Goal: Information Seeking & Learning: Learn about a topic

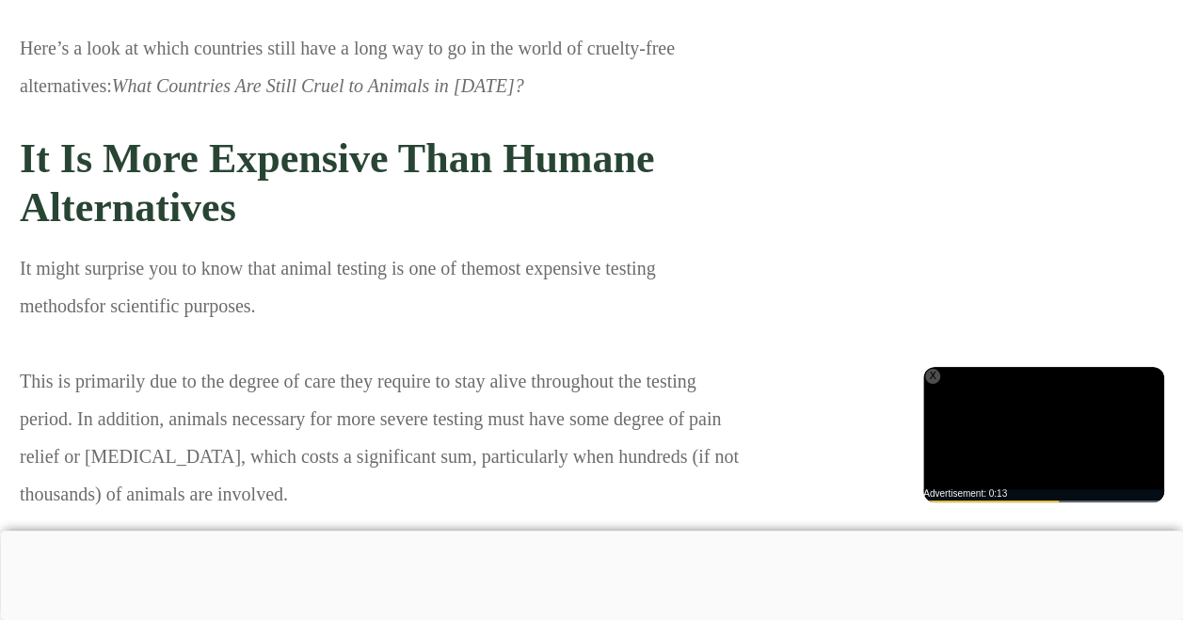
scroll to position [12669, 19]
click at [233, 558] on span "Not only are there several more humane alternatives to animal testing, but they…" at bounding box center [378, 606] width 716 height 96
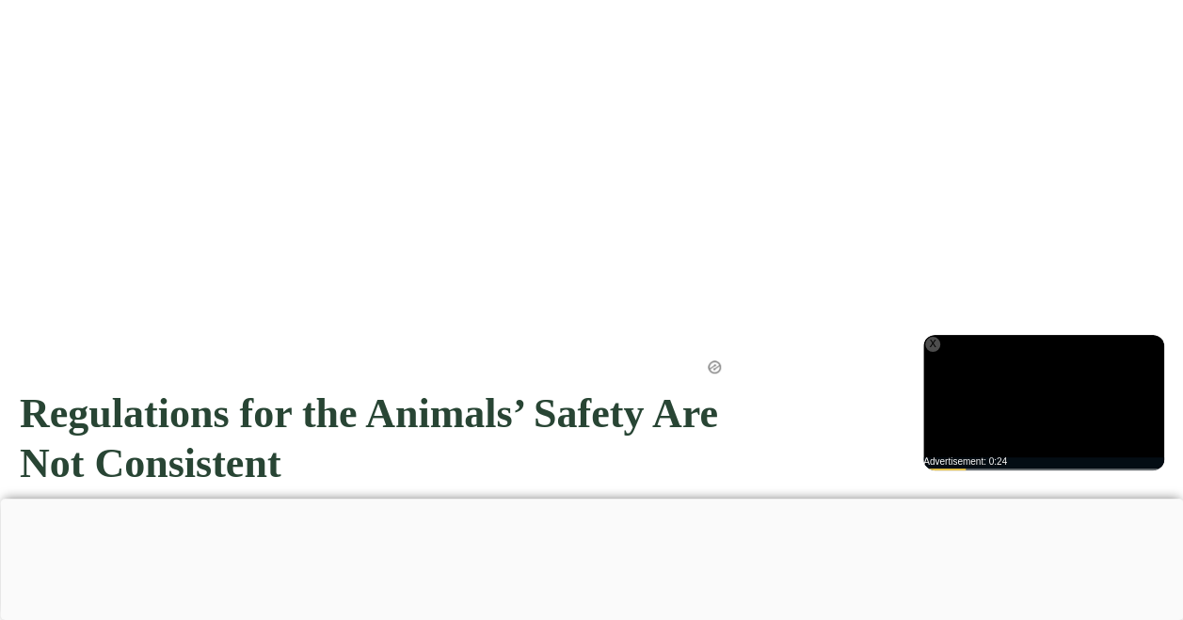
scroll to position [10989, 19]
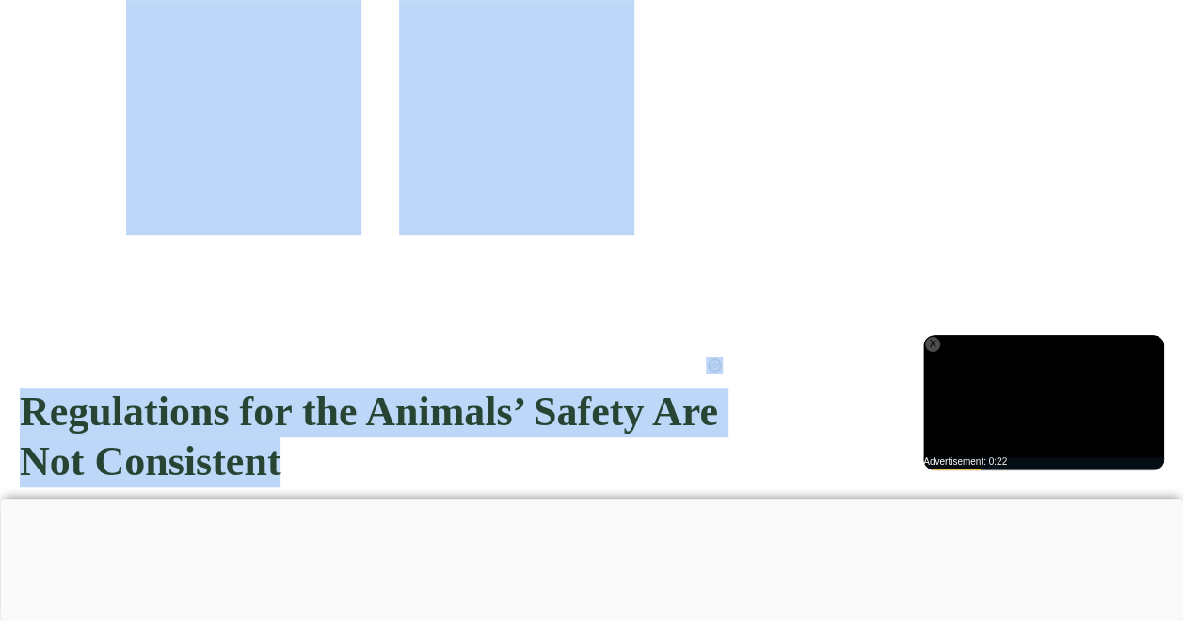
drag, startPoint x: 17, startPoint y: 282, endPoint x: 278, endPoint y: 345, distance: 268.1
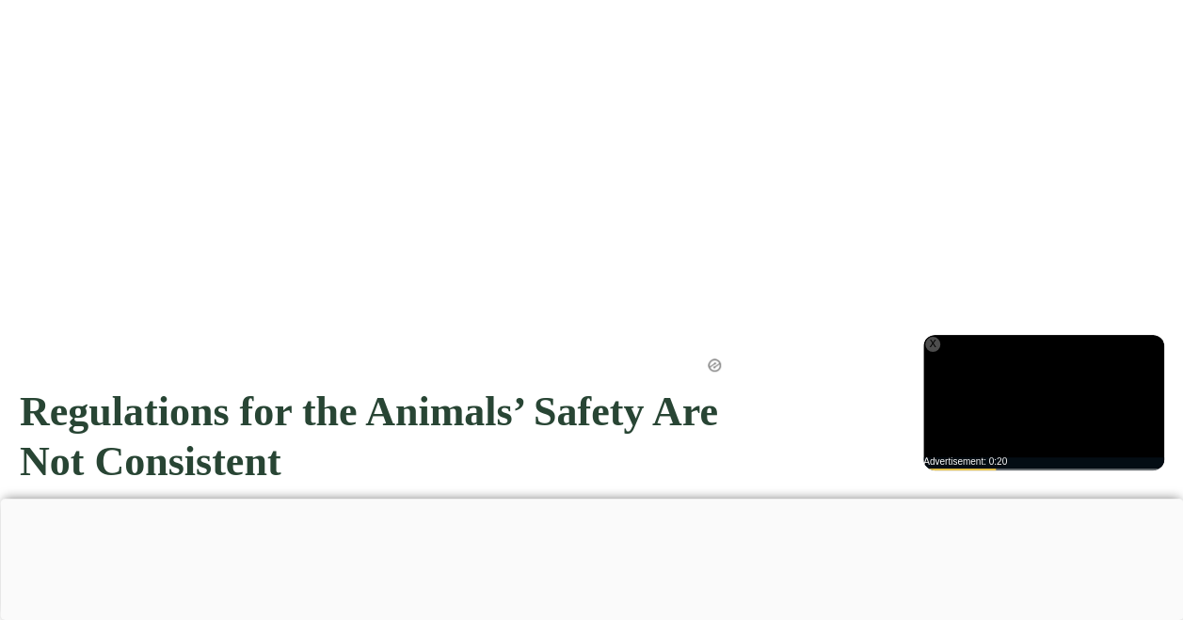
drag, startPoint x: 278, startPoint y: 345, endPoint x: 116, endPoint y: 404, distance: 172.5
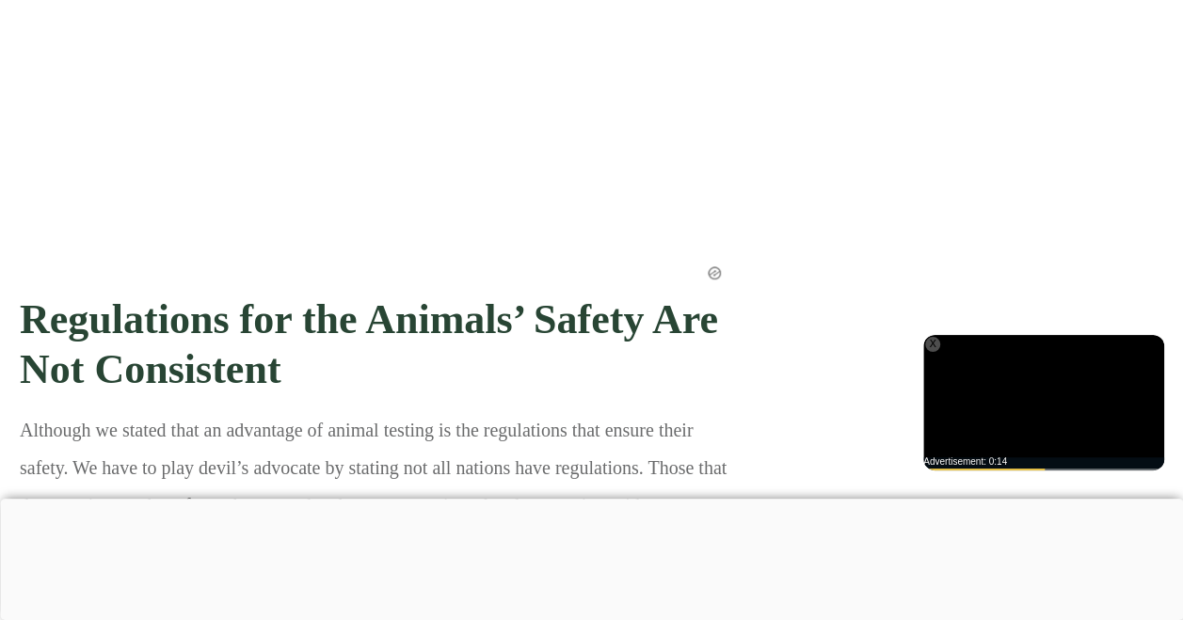
scroll to position [11083, 19]
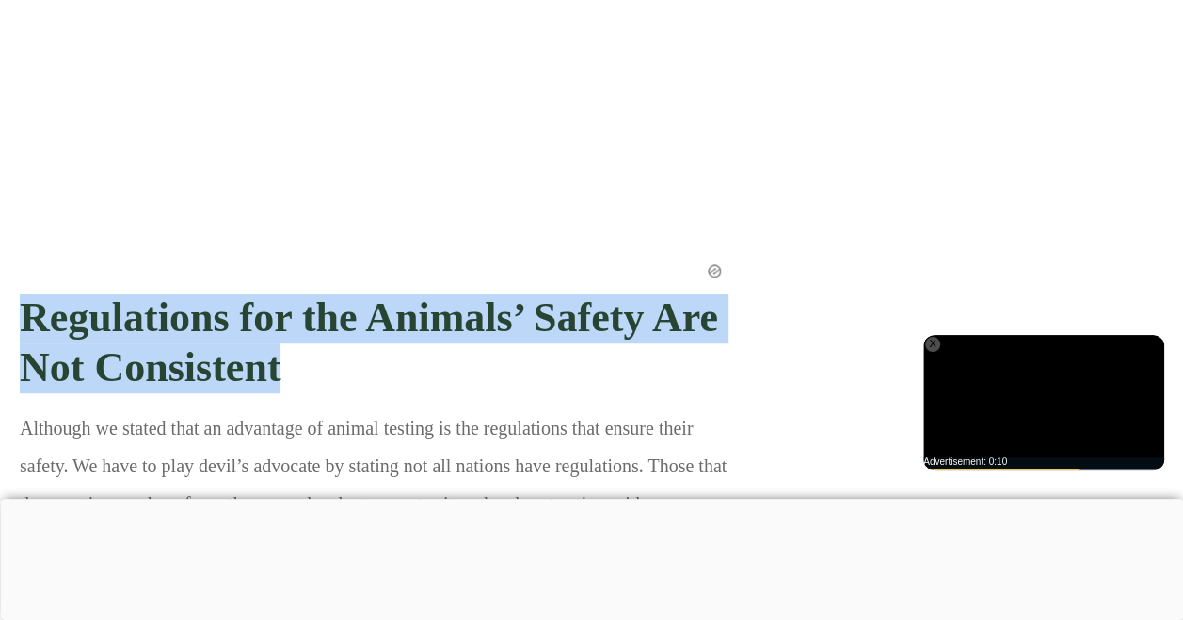
drag, startPoint x: 27, startPoint y: 197, endPoint x: 286, endPoint y: 252, distance: 264.8
click at [286, 280] on h3 "Regulations for the Animals’ Safety Are Not Consistent" at bounding box center [380, 344] width 721 height 128
copy strong "Regulations for the Animals’ Safety Are Not Consistent"
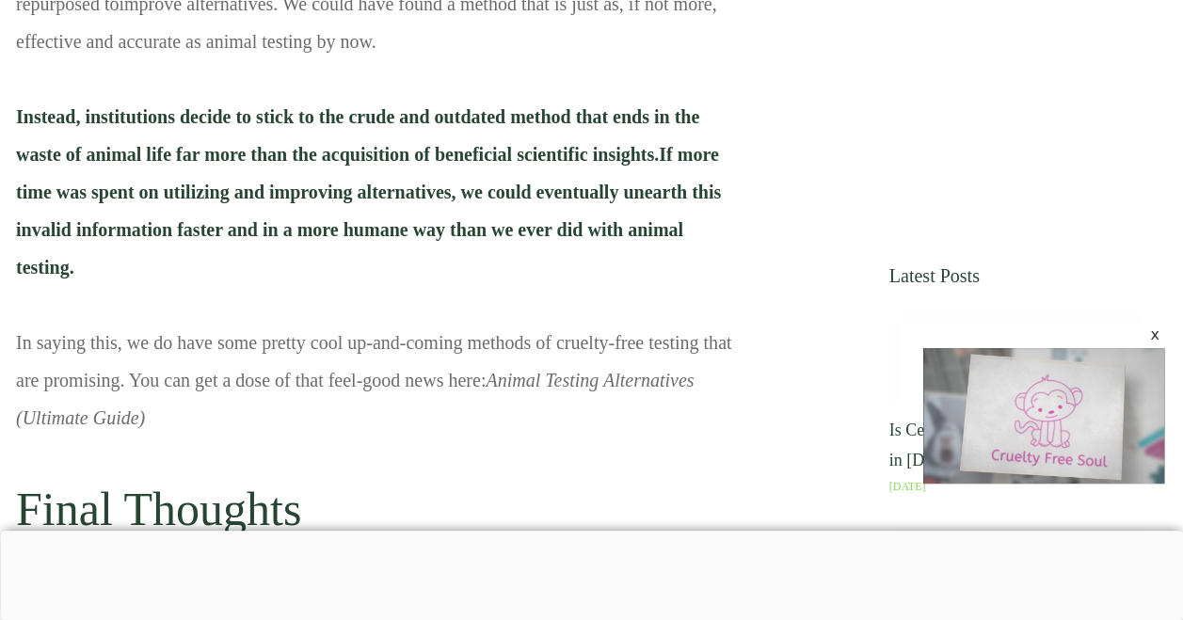
scroll to position [15184, 23]
